Goal: Transaction & Acquisition: Purchase product/service

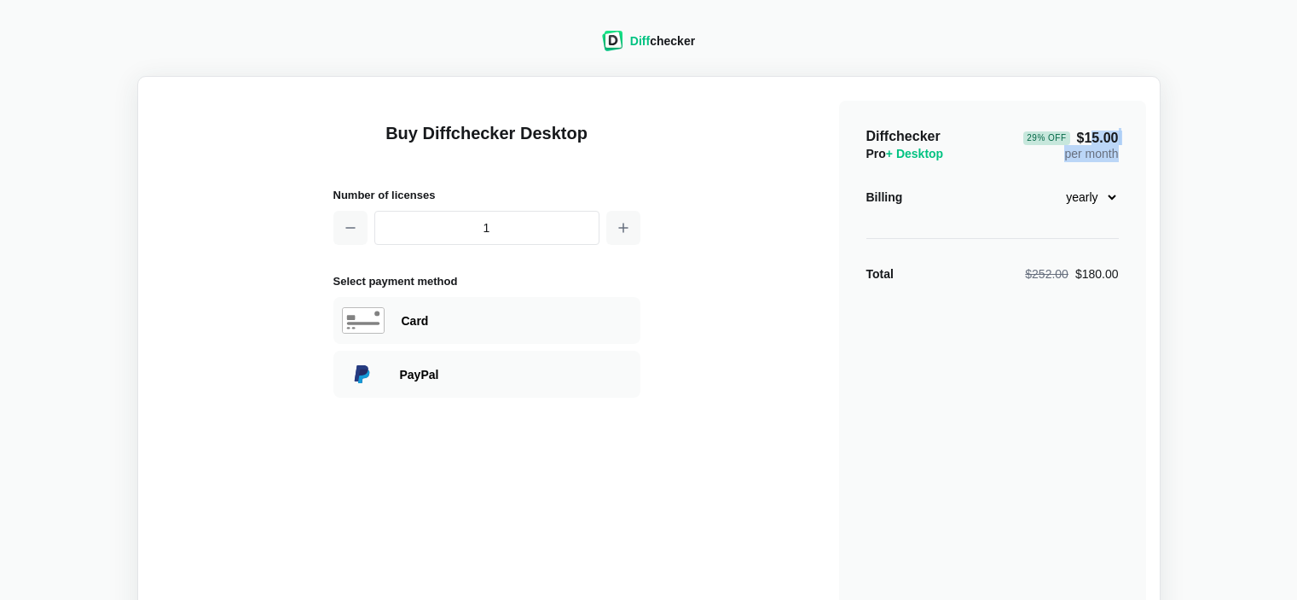
drag, startPoint x: 1093, startPoint y: 132, endPoint x: 1140, endPoint y: 154, distance: 51.9
click at [1140, 154] on div "Diffchecker Pro + Desktop 29 % Off $15.00 per month Billing monthly yearly Tota…" at bounding box center [992, 408] width 307 height 614
click at [995, 143] on div "Diffchecker Pro + Desktop 29 % Off $15.00 per month" at bounding box center [993, 145] width 252 height 34
drag, startPoint x: 844, startPoint y: 128, endPoint x: 1084, endPoint y: 139, distance: 240.8
click at [1084, 139] on div "Diffchecker Pro + Desktop 29 % Off $15.00 per month Billing monthly yearly Tota…" at bounding box center [992, 408] width 307 height 614
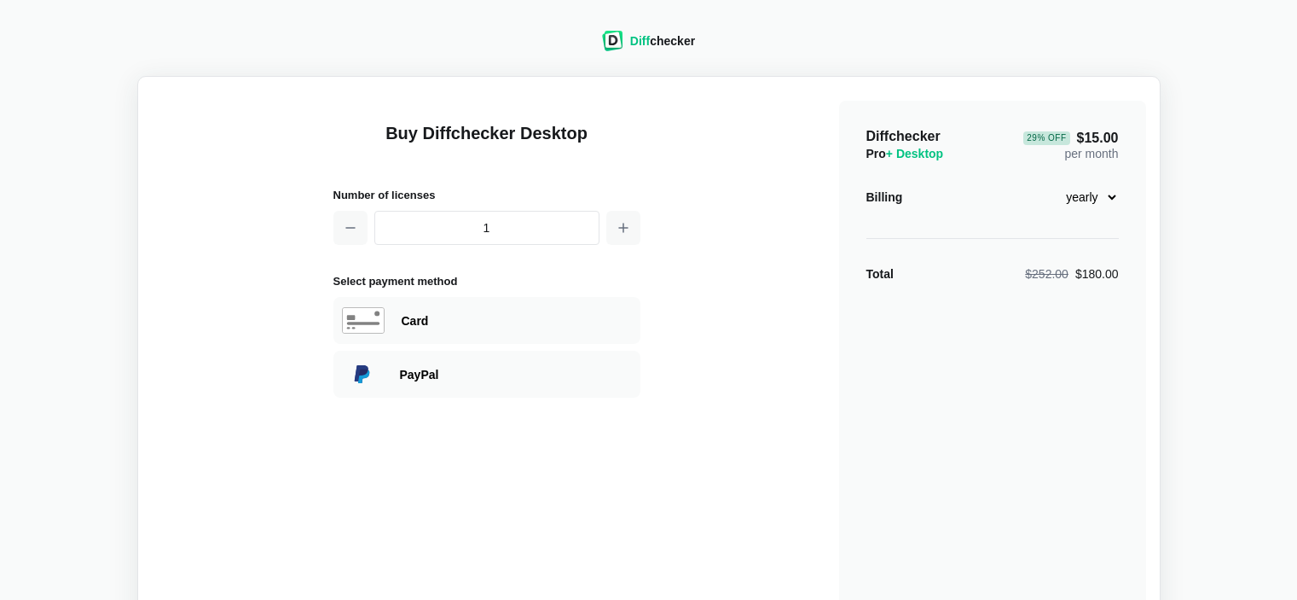
click at [1064, 154] on div "29 % Off $15.00 per month" at bounding box center [1071, 145] width 95 height 34
click at [1114, 196] on select "monthly yearly" at bounding box center [1082, 197] width 73 height 29
click at [1046, 183] on select "monthly yearly" at bounding box center [1082, 197] width 73 height 29
click at [1110, 200] on select "monthly yearly" at bounding box center [1082, 197] width 73 height 29
click at [1046, 183] on select "monthly yearly" at bounding box center [1082, 197] width 73 height 29
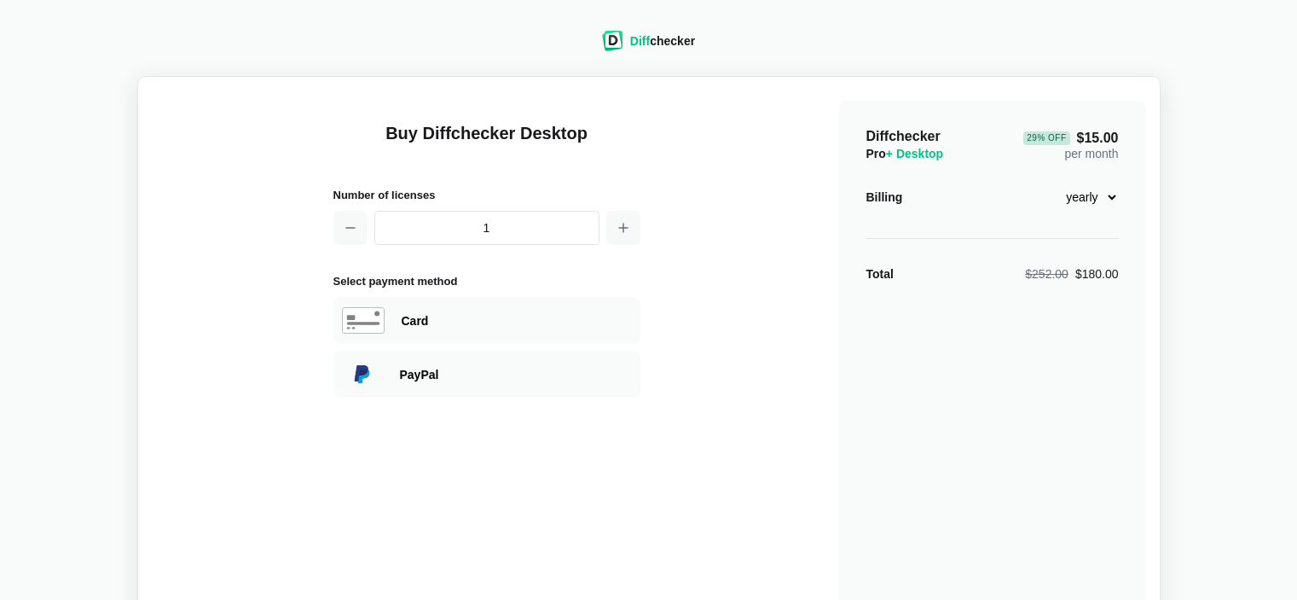
click at [1095, 211] on select "monthly yearly" at bounding box center [1082, 197] width 73 height 29
click at [1046, 183] on select "monthly yearly" at bounding box center [1082, 197] width 73 height 29
click at [1093, 207] on select "monthly yearly" at bounding box center [1082, 197] width 73 height 29
click at [1046, 183] on select "monthly yearly" at bounding box center [1082, 197] width 73 height 29
click at [1097, 190] on select "monthly yearly" at bounding box center [1082, 197] width 73 height 29
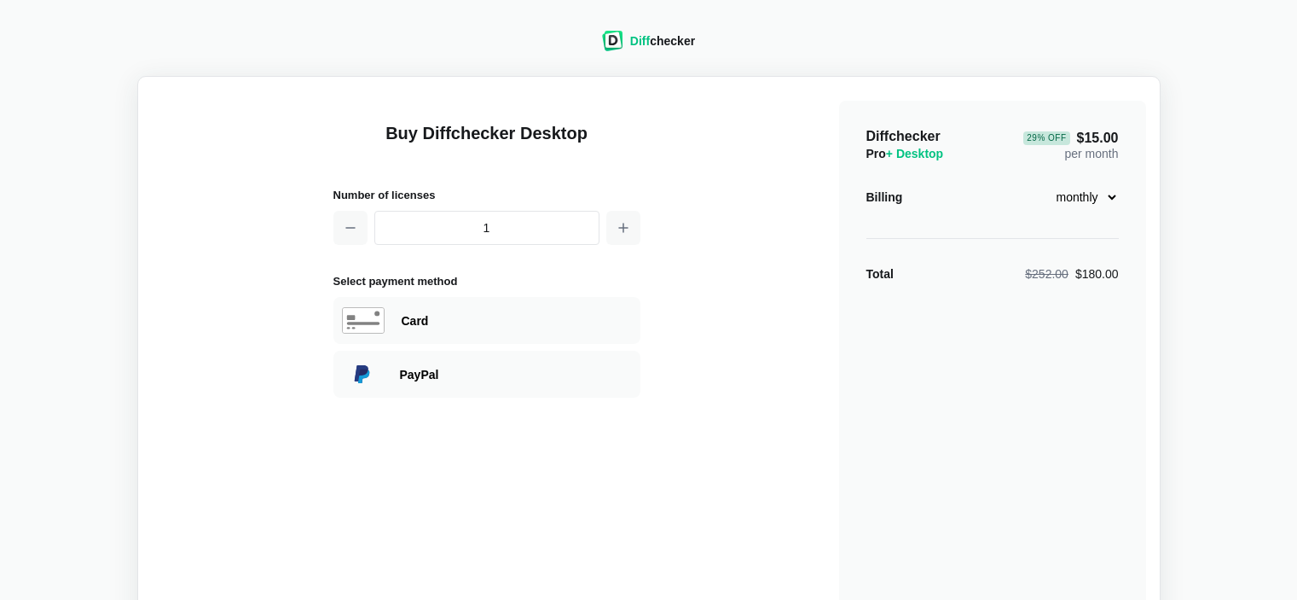
click at [1046, 183] on select "monthly yearly" at bounding box center [1082, 197] width 73 height 29
click at [1112, 202] on select "monthly yearly" at bounding box center [1082, 197] width 73 height 29
click at [1046, 183] on select "monthly yearly" at bounding box center [1082, 197] width 73 height 29
click at [1090, 203] on select "monthly yearly" at bounding box center [1082, 197] width 73 height 29
click at [1046, 183] on select "monthly yearly" at bounding box center [1082, 197] width 73 height 29
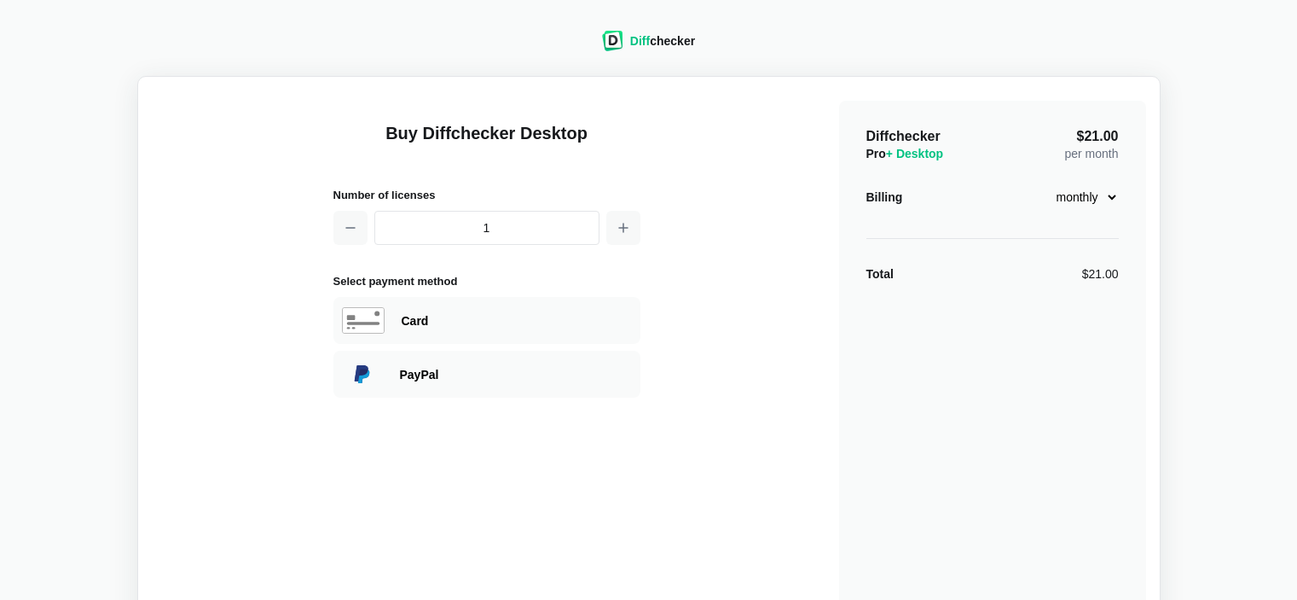
click at [1105, 200] on select "monthly yearly" at bounding box center [1082, 197] width 73 height 29
click at [1046, 183] on select "monthly yearly" at bounding box center [1082, 197] width 73 height 29
click at [1076, 199] on select "monthly yearly" at bounding box center [1082, 197] width 73 height 29
click at [1046, 183] on select "monthly yearly" at bounding box center [1082, 197] width 73 height 29
click at [1088, 206] on select "monthly yearly" at bounding box center [1082, 197] width 73 height 29
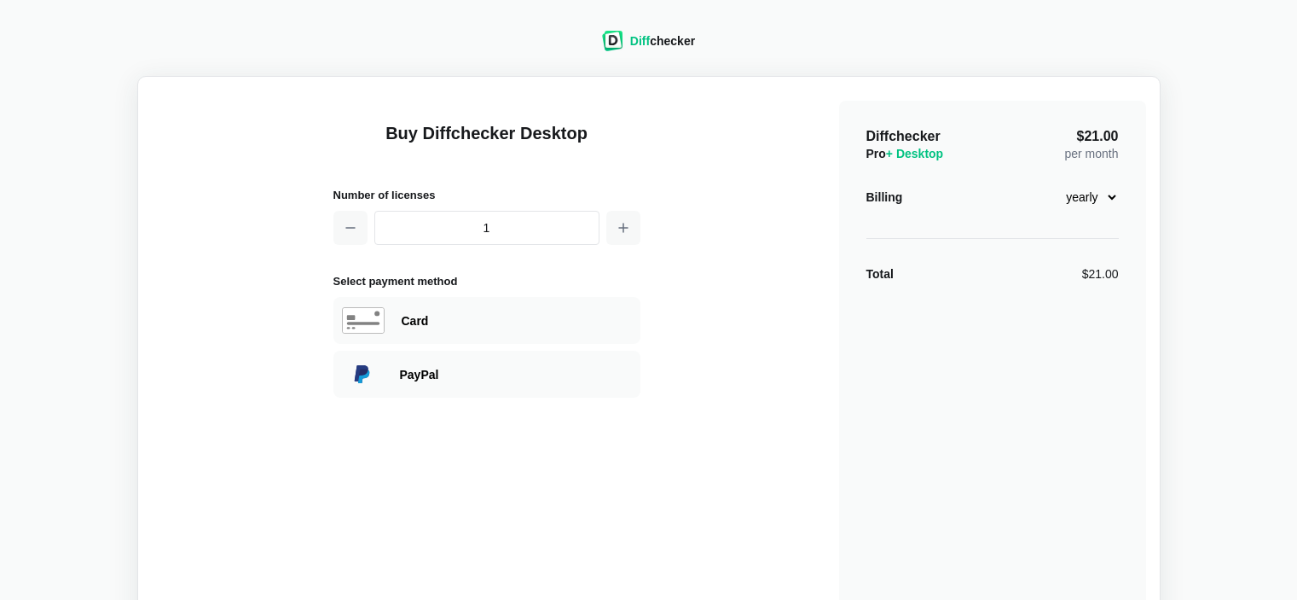
click at [1046, 183] on select "monthly yearly" at bounding box center [1082, 197] width 73 height 29
click at [1106, 195] on select "monthly yearly" at bounding box center [1082, 197] width 73 height 29
select select "desktop-monthly-21"
click at [1046, 183] on select "monthly yearly" at bounding box center [1082, 197] width 73 height 29
click at [371, 148] on h1 "Buy Diffchecker Desktop" at bounding box center [487, 143] width 307 height 44
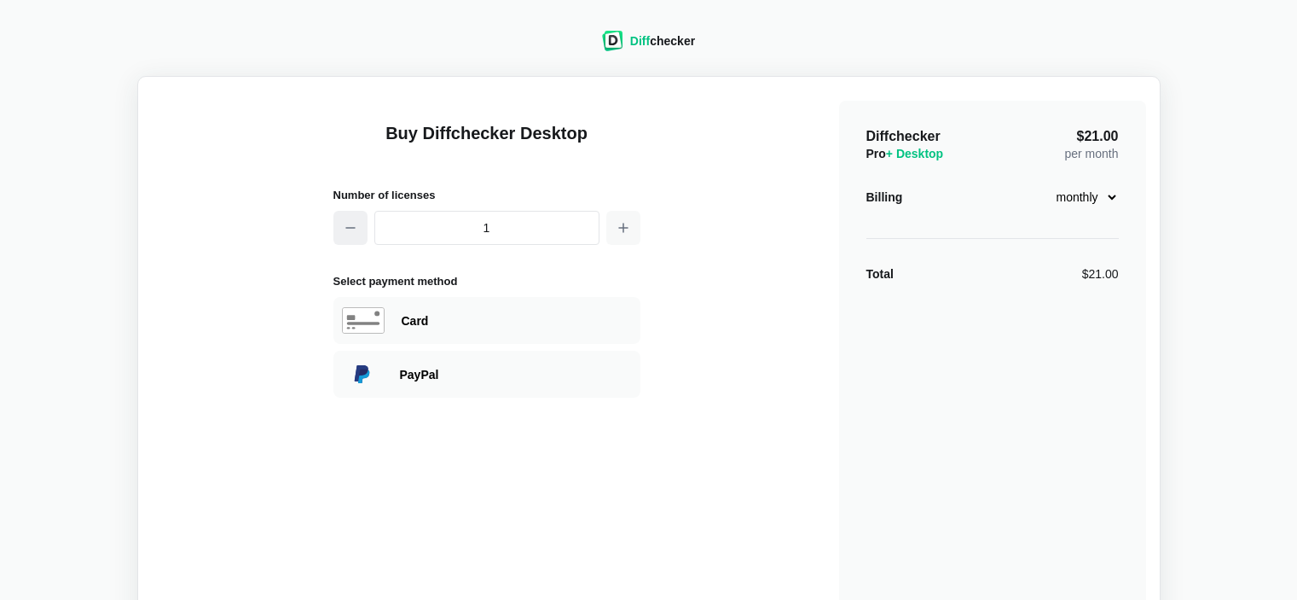
click at [344, 223] on icon "button" at bounding box center [351, 228] width 14 height 14
click at [619, 219] on button "button" at bounding box center [623, 228] width 34 height 34
click at [351, 239] on button "button" at bounding box center [351, 228] width 34 height 34
type input "1"
click at [1082, 134] on span "$21.00" at bounding box center [1098, 137] width 42 height 14
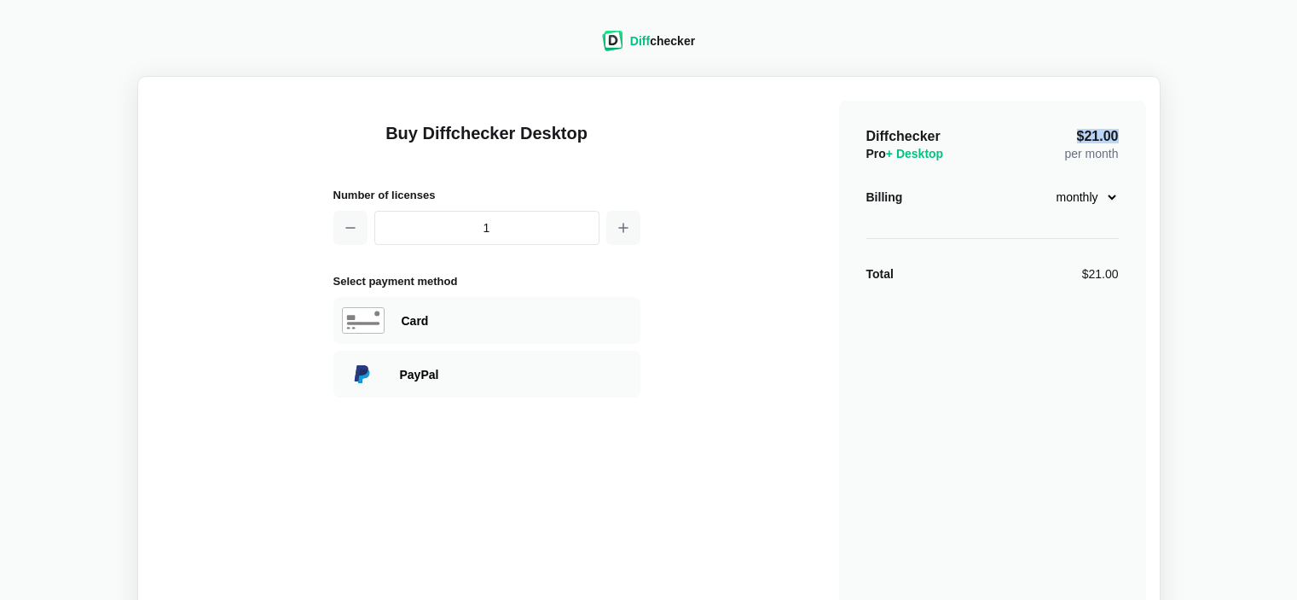
drag, startPoint x: 1121, startPoint y: 135, endPoint x: 1071, endPoint y: 135, distance: 49.5
click at [1071, 135] on div "Diffchecker Pro + Desktop $21.00 per month Billing monthly yearly Total $21.00" at bounding box center [992, 408] width 307 height 614
copy span "$21.00"
click at [720, 123] on div "Buy Diffchecker Desktop Number of licenses 1 Select payment method Visa MasterC…" at bounding box center [649, 402] width 995 height 624
